Goal: Transaction & Acquisition: Purchase product/service

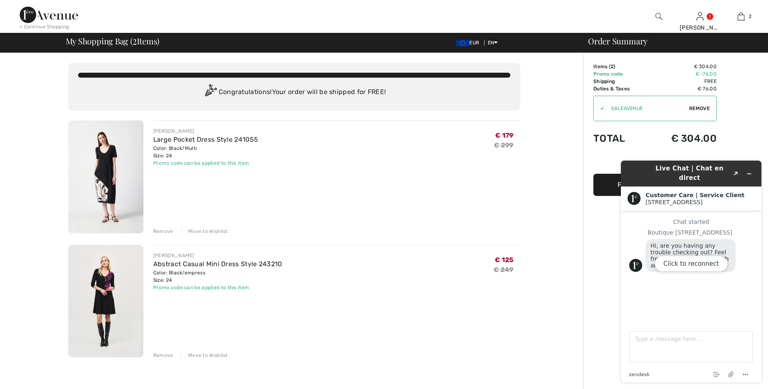
click at [330, 206] on div "JOSEPH RIBKOFF Large Pocket Dress Style 241055 Color: Black/Multi Size: 24 Fina…" at bounding box center [336, 177] width 367 height 115
drag, startPoint x: 749, startPoint y: 170, endPoint x: 728, endPoint y: 203, distance: 39.4
click at [749, 170] on div "Click to reconnect" at bounding box center [691, 272] width 140 height 222
click at [747, 168] on div "Click to reconnect" at bounding box center [691, 272] width 140 height 222
click at [753, 165] on div "Click to reconnect" at bounding box center [691, 272] width 140 height 222
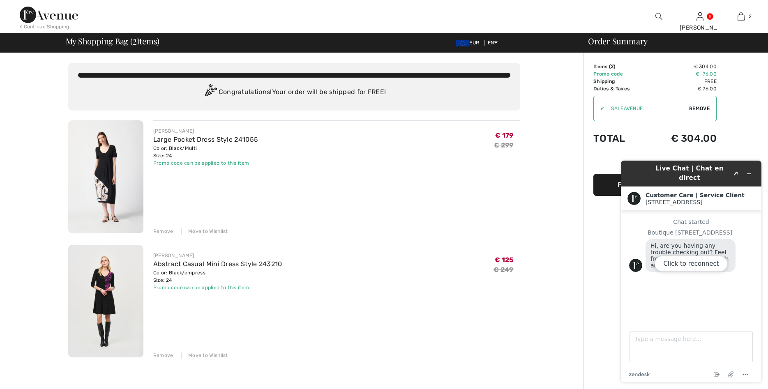
click at [737, 168] on div "Click to reconnect" at bounding box center [691, 272] width 140 height 222
click at [752, 164] on div "Click to reconnect" at bounding box center [691, 272] width 140 height 222
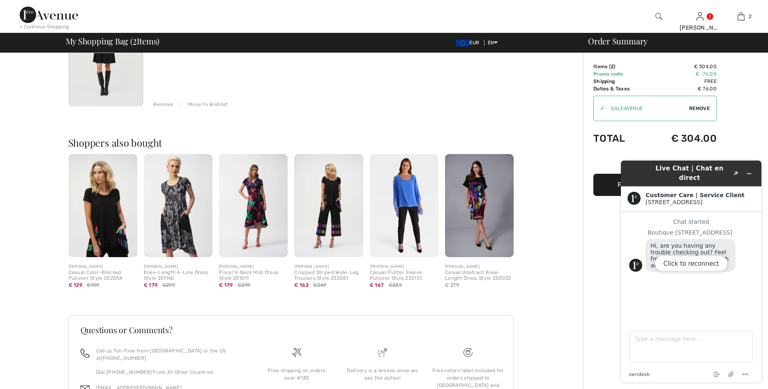
scroll to position [251, 0]
click at [467, 201] on img at bounding box center [479, 205] width 69 height 103
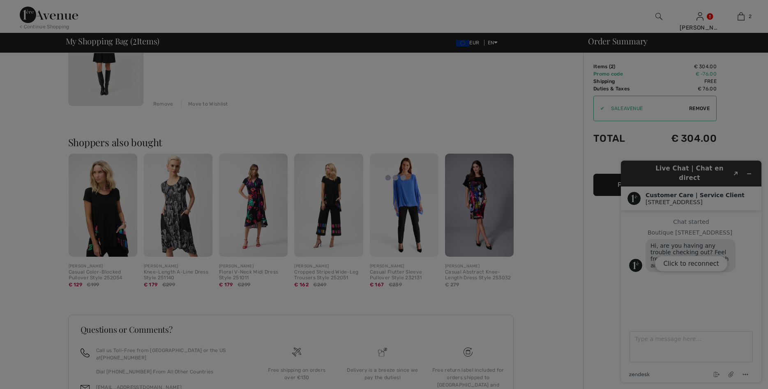
click at [471, 218] on div at bounding box center [384, 194] width 768 height 389
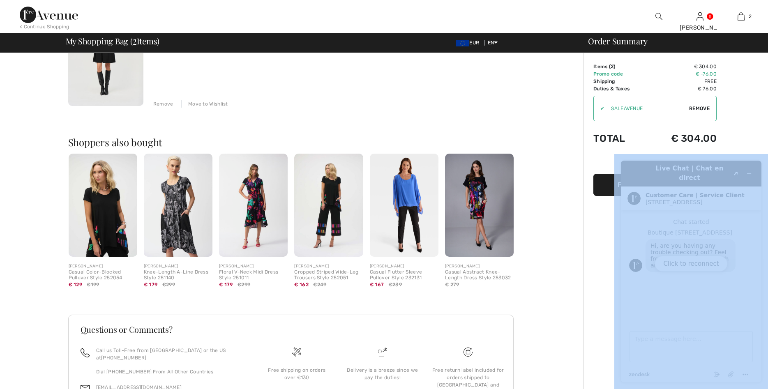
click at [472, 218] on div at bounding box center [384, 194] width 768 height 389
click at [478, 193] on img at bounding box center [479, 205] width 69 height 103
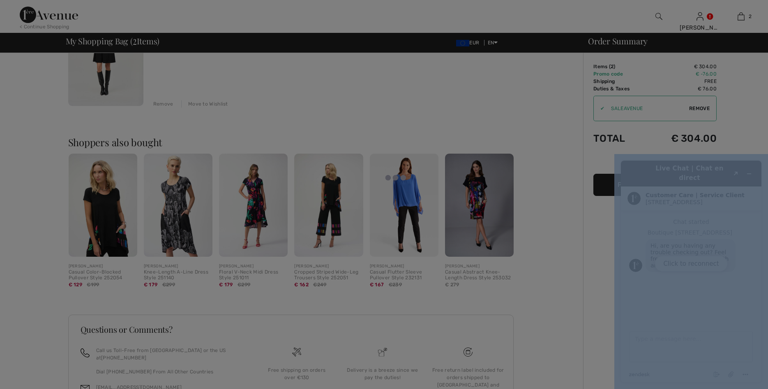
click at [478, 192] on div at bounding box center [384, 194] width 768 height 389
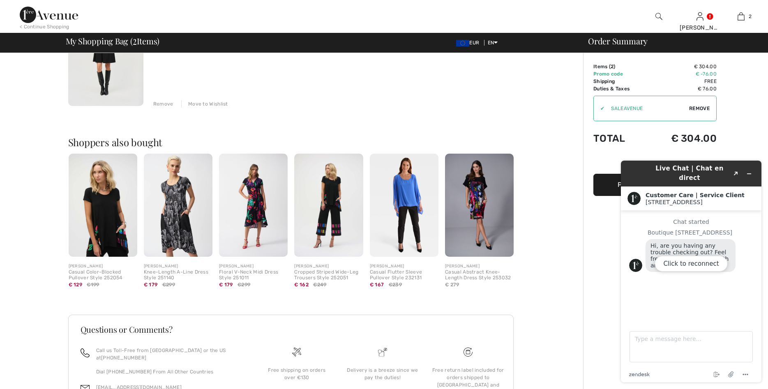
click at [467, 269] on div "[PERSON_NAME]" at bounding box center [479, 266] width 69 height 6
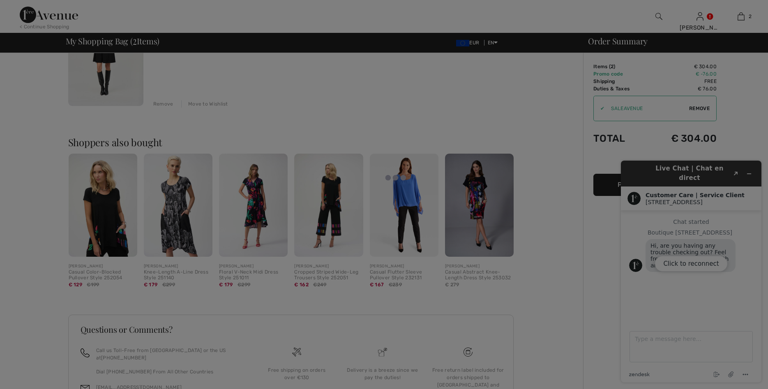
click at [482, 190] on div at bounding box center [384, 194] width 768 height 389
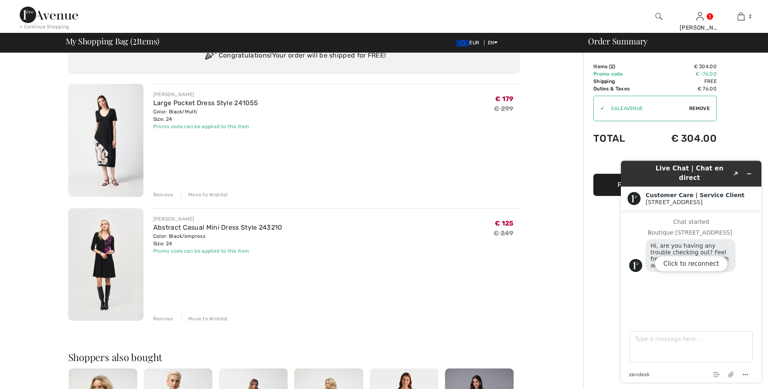
scroll to position [0, 0]
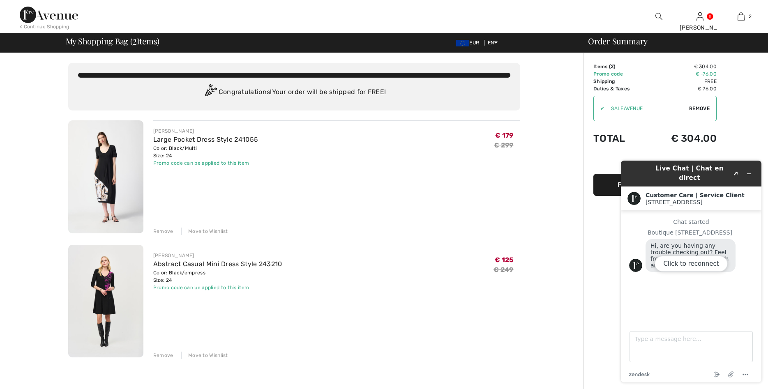
click at [606, 147] on td "Total" at bounding box center [620, 138] width 55 height 28
click at [753, 169] on div "Click to reconnect" at bounding box center [691, 272] width 140 height 222
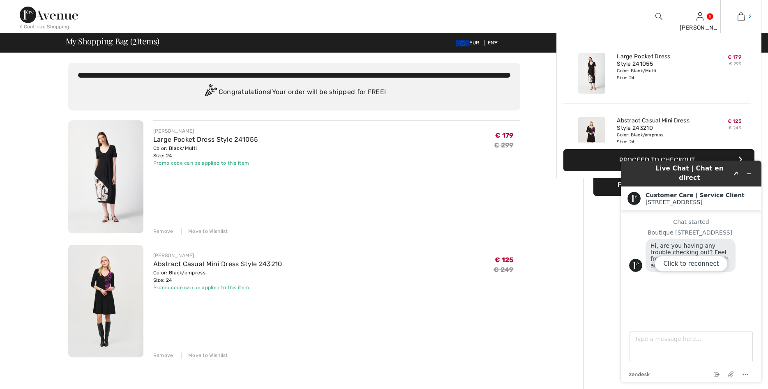
click at [740, 16] on img at bounding box center [740, 17] width 7 height 10
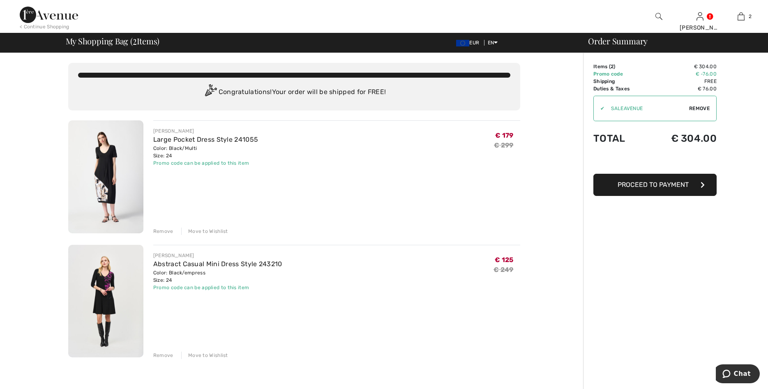
click at [650, 188] on span "Proceed to Payment" at bounding box center [652, 185] width 71 height 8
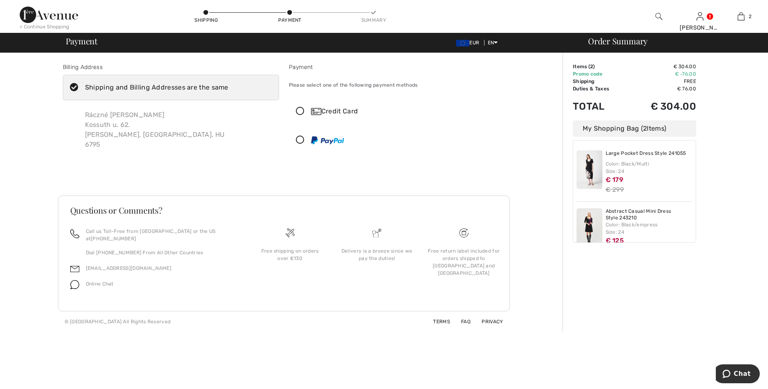
click at [296, 109] on icon at bounding box center [300, 111] width 22 height 9
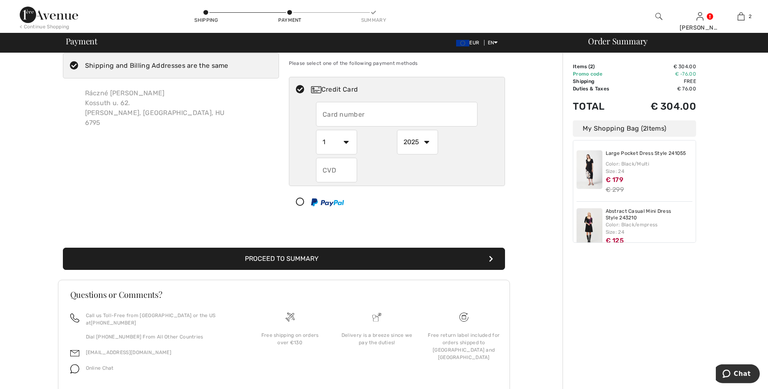
scroll to position [41, 0]
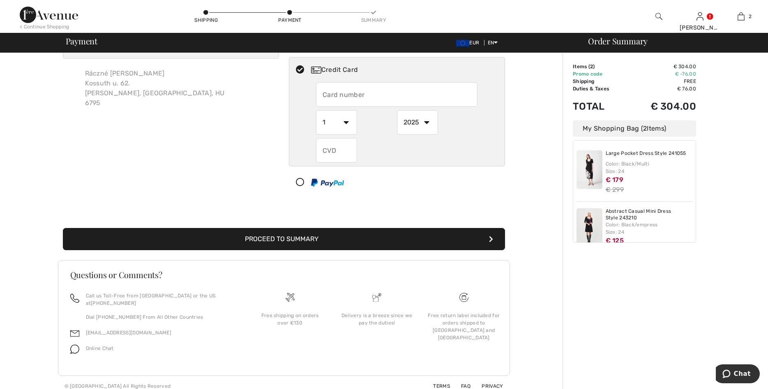
click at [400, 90] on input "text" at bounding box center [396, 94] width 161 height 25
click at [397, 110] on select "2025 2026 2027 2028 2029 2030 2031 2032 2033 2034 2035" at bounding box center [417, 122] width 41 height 25
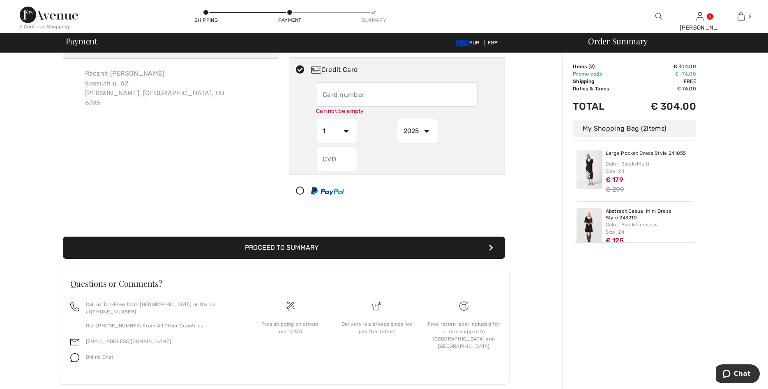
select select "2027"
click option "2027" at bounding box center [0, 0] width 0 height 0
click at [316, 119] on select "1 2 3 4 5 6 7 8 9 10 11 12" at bounding box center [336, 131] width 41 height 25
select select "8"
click option "8" at bounding box center [0, 0] width 0 height 0
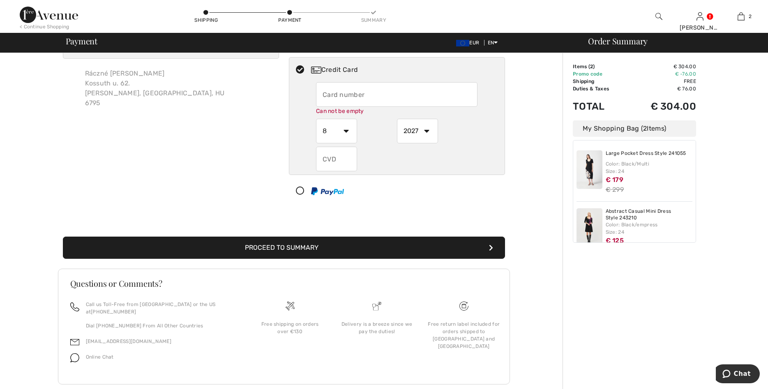
click at [337, 160] on input "text" at bounding box center [336, 159] width 41 height 25
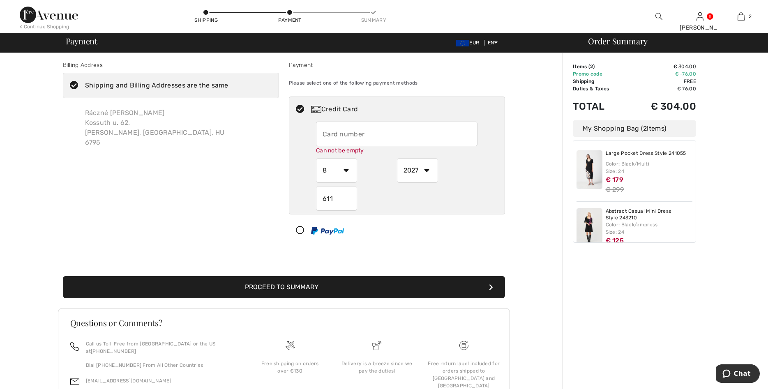
scroll to position [0, 0]
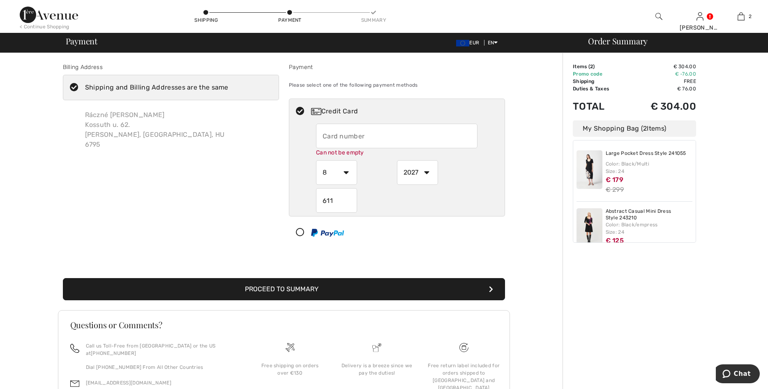
type input "611"
click at [331, 128] on input "text" at bounding box center [396, 136] width 161 height 25
